Goal: Find specific page/section: Find specific page/section

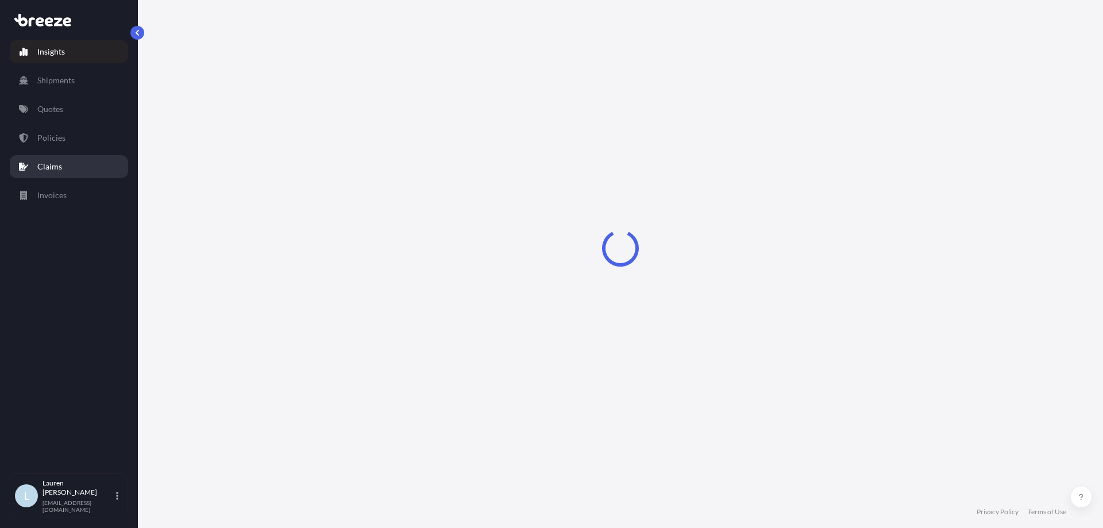
select select "2025"
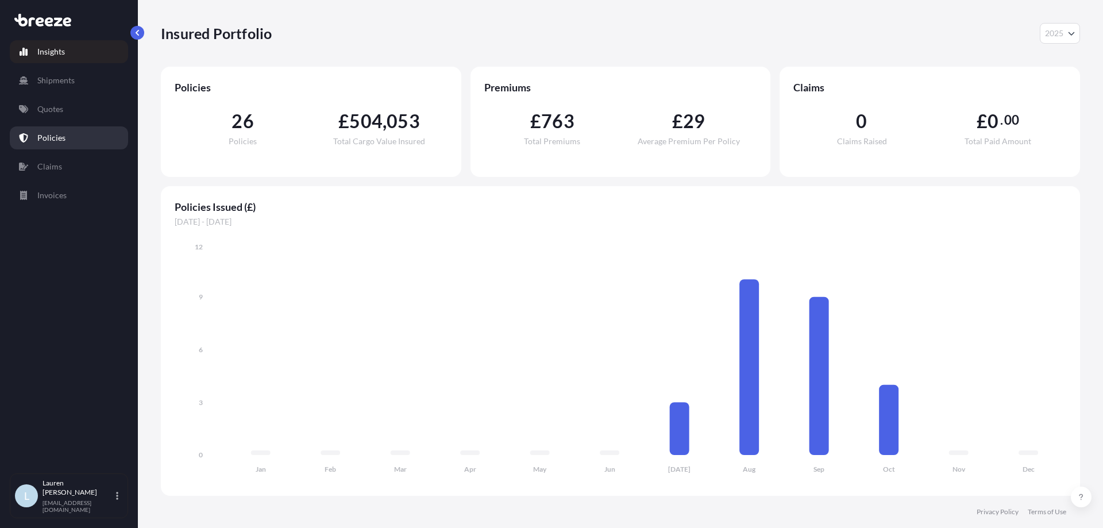
click at [85, 143] on link "Policies" at bounding box center [69, 137] width 118 height 23
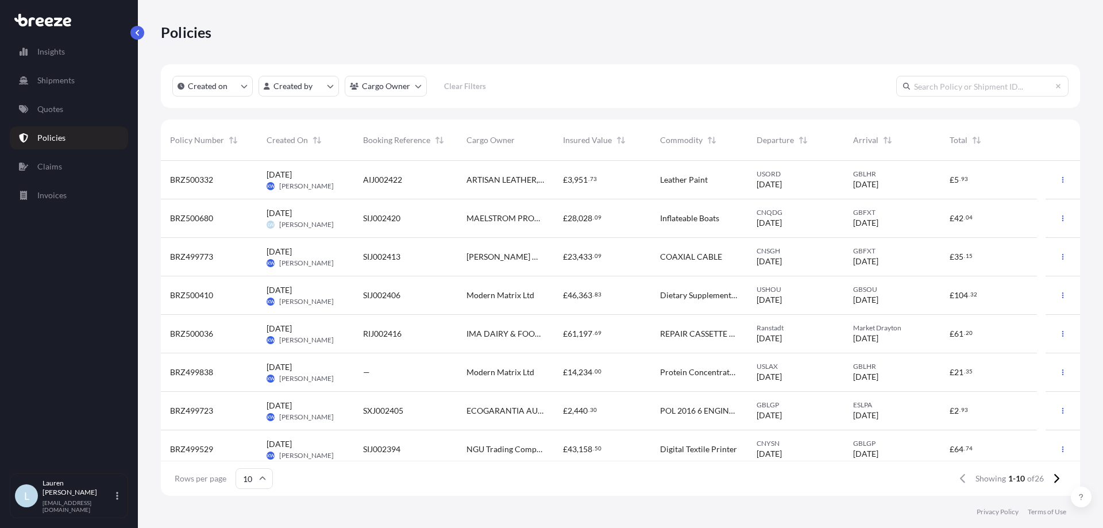
click at [1023, 87] on input "text" at bounding box center [982, 86] width 172 height 21
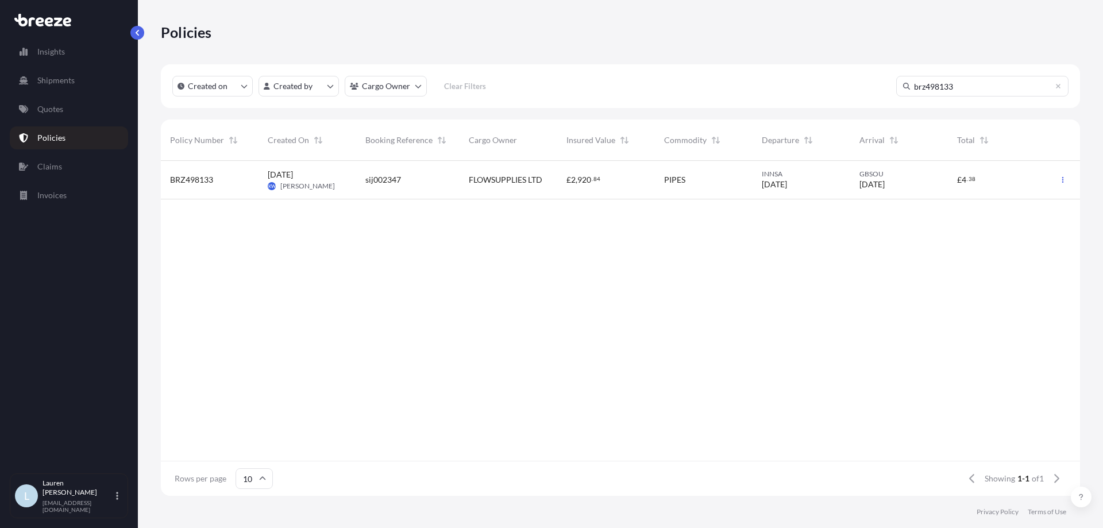
type input "brz498133"
click at [620, 191] on div "£ 2 , 920 . 84" at bounding box center [606, 180] width 98 height 38
